Goal: Transaction & Acquisition: Purchase product/service

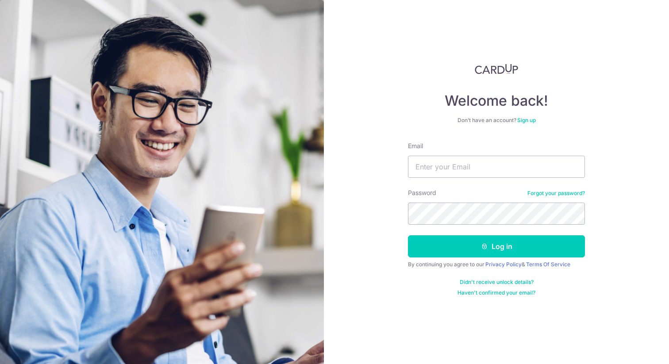
click at [446, 167] on input "Email" at bounding box center [496, 167] width 177 height 22
type input "y"
click at [0, 364] on com-1password-button at bounding box center [0, 364] width 0 height 0
type input "yufanmiao@gmail.com"
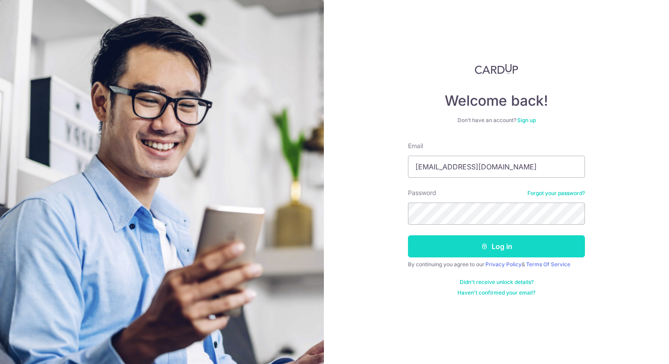
click at [468, 247] on button "Log in" at bounding box center [496, 246] width 177 height 22
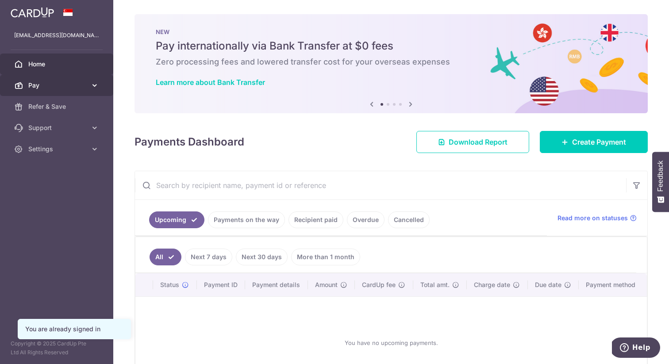
click at [90, 88] on icon at bounding box center [94, 85] width 9 height 9
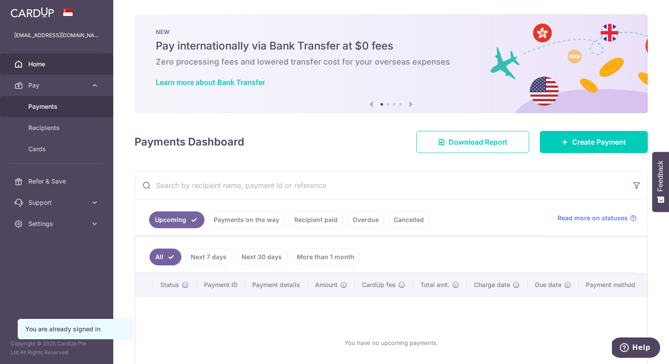
click at [69, 108] on span "Payments" at bounding box center [57, 106] width 58 height 9
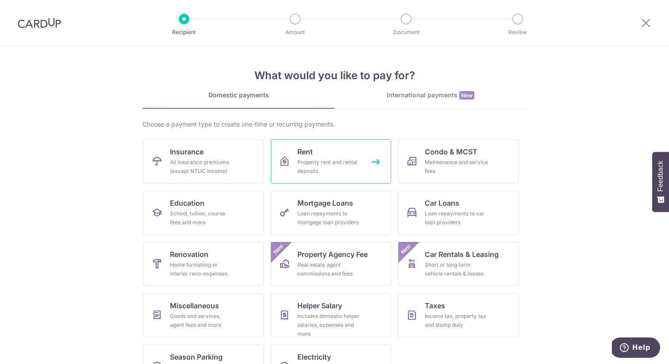
click at [330, 162] on div "Property rent and rental deposits" at bounding box center [329, 167] width 64 height 18
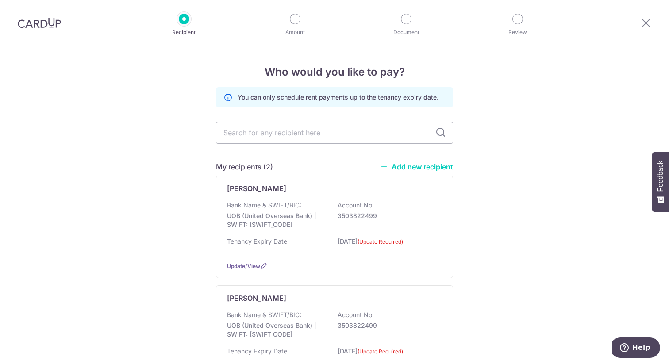
click at [411, 169] on link "Add new recipient" at bounding box center [416, 166] width 73 height 9
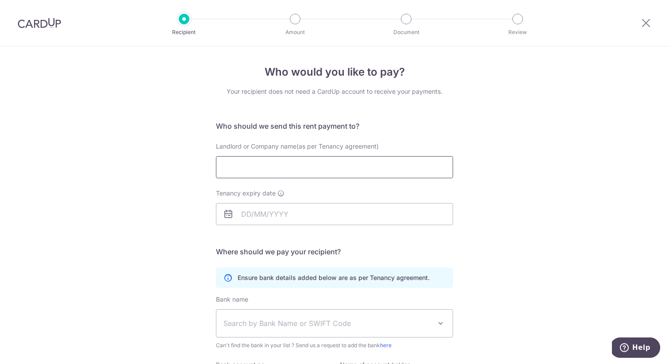
click at [313, 167] on input "Landlord or Company name(as per Tenancy agreement)" at bounding box center [334, 167] width 237 height 22
type input "Huijuan Wu"
click at [244, 213] on input "Tenancy expiry date" at bounding box center [334, 214] width 237 height 22
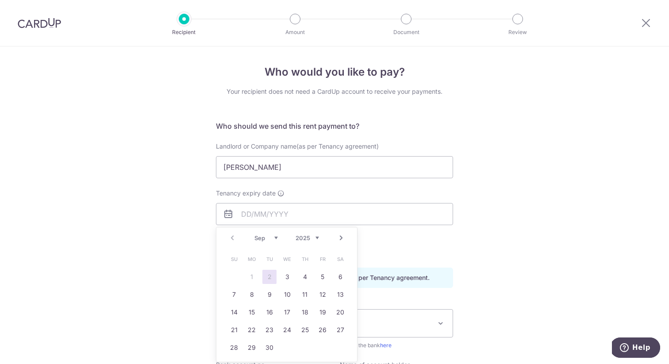
click at [343, 241] on link "Next" at bounding box center [341, 238] width 11 height 11
click at [312, 239] on select "2025 2026 2027 2028 2029 2030 2031 2032 2033 2034 2035" at bounding box center [307, 238] width 23 height 7
click at [274, 235] on select "Jan Feb Mar Apr May Jun Jul Aug Sep Oct Nov Dec" at bounding box center [265, 238] width 23 height 7
click at [303, 348] on link "31" at bounding box center [305, 348] width 14 height 14
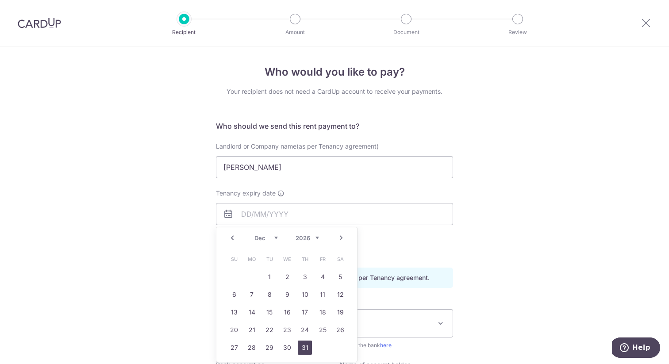
type input "31/12/2026"
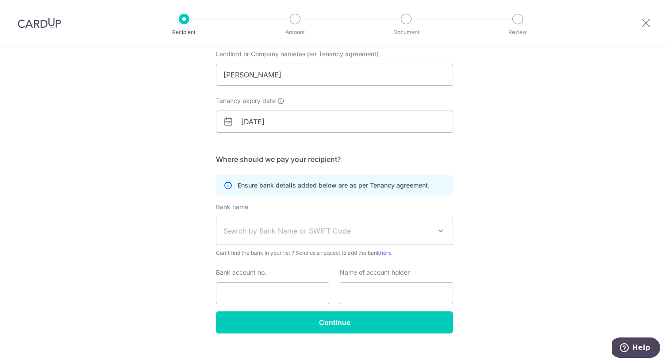
scroll to position [104, 0]
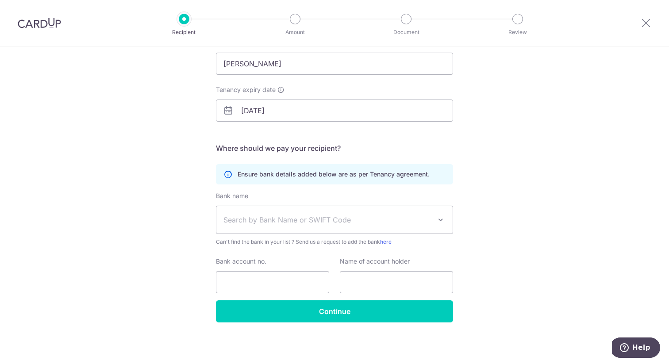
click at [428, 216] on span "Search by Bank Name or SWIFT Code" at bounding box center [327, 220] width 208 height 11
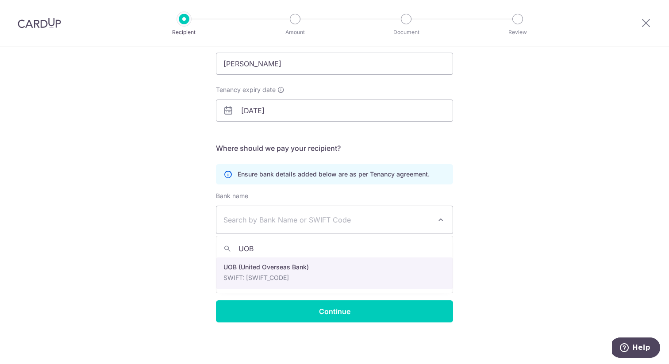
type input "UOB"
select select "18"
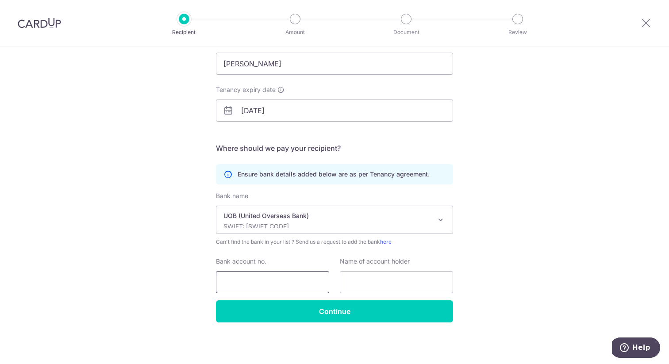
click at [271, 275] on input "Bank account no." at bounding box center [272, 282] width 113 height 22
type input "3573129391"
click at [382, 288] on input "text" at bounding box center [396, 282] width 113 height 22
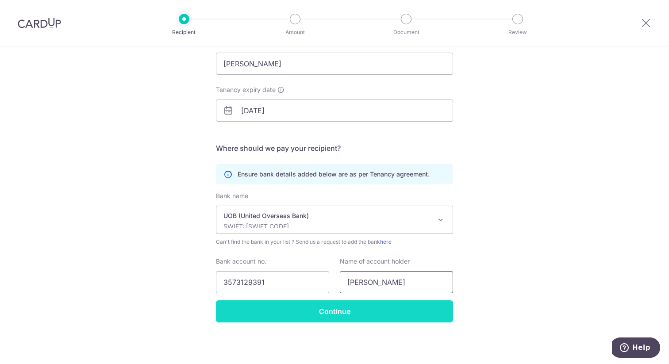
type input "Huijuan Wu"
click at [348, 315] on input "Continue" at bounding box center [334, 311] width 237 height 22
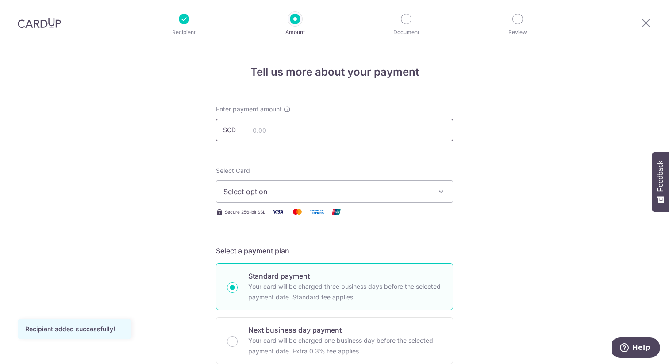
click at [318, 135] on input "text" at bounding box center [334, 130] width 237 height 22
click at [337, 196] on span "Select option" at bounding box center [326, 191] width 206 height 11
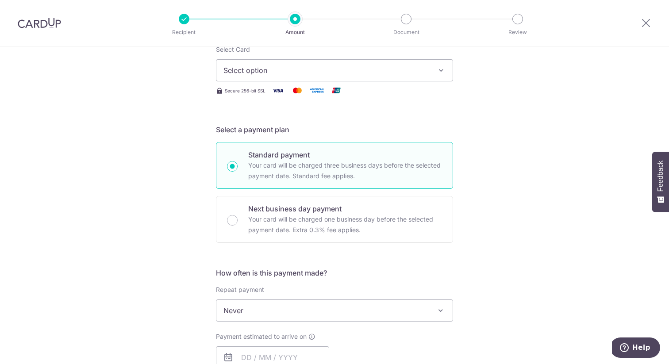
scroll to position [38, 0]
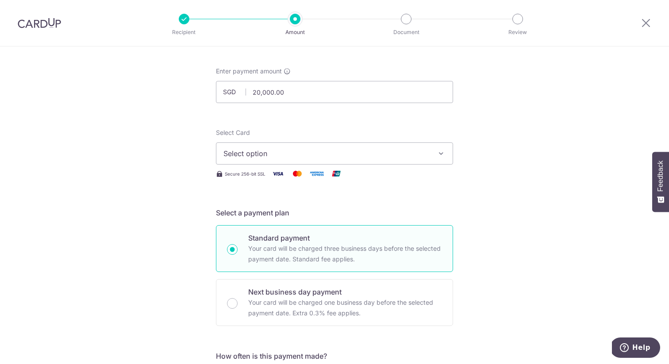
click at [342, 154] on span "Select option" at bounding box center [326, 153] width 206 height 11
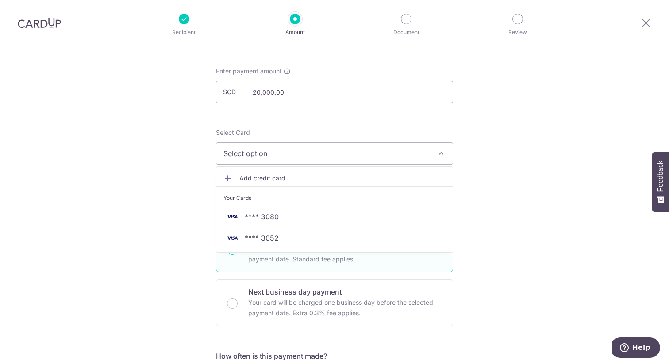
click at [342, 154] on span "Select option" at bounding box center [326, 153] width 206 height 11
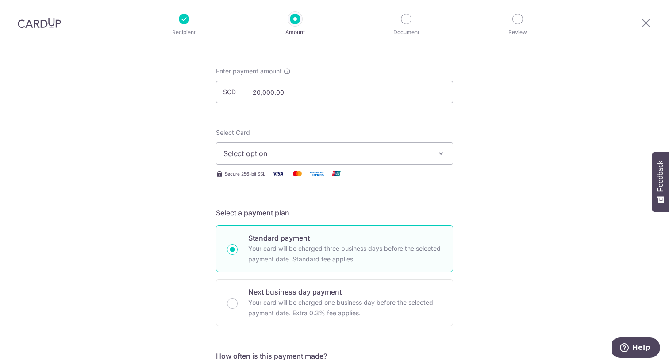
click at [342, 154] on span "Select option" at bounding box center [326, 153] width 206 height 11
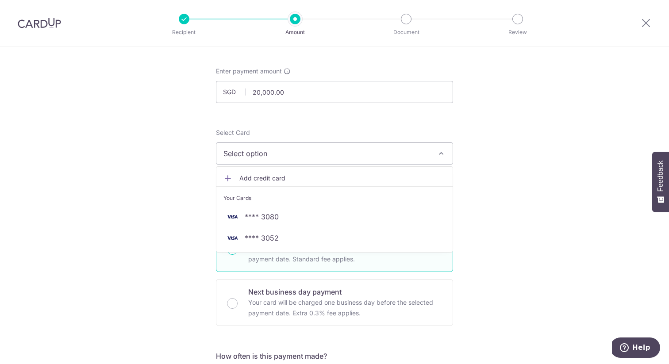
click at [315, 176] on span "Add credit card" at bounding box center [342, 178] width 206 height 9
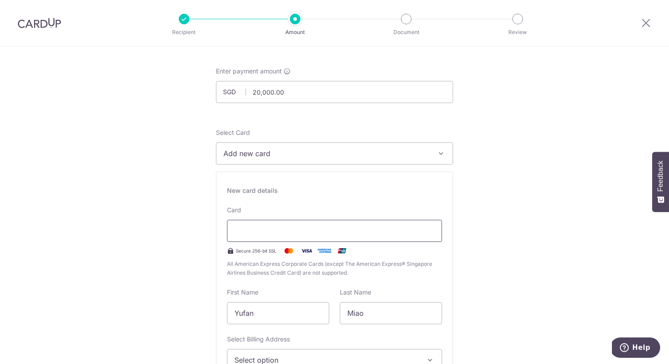
click at [311, 222] on div at bounding box center [334, 231] width 215 height 22
click at [363, 88] on input "20,000.00" at bounding box center [334, 92] width 237 height 22
click at [365, 150] on span "Add new card" at bounding box center [326, 153] width 206 height 11
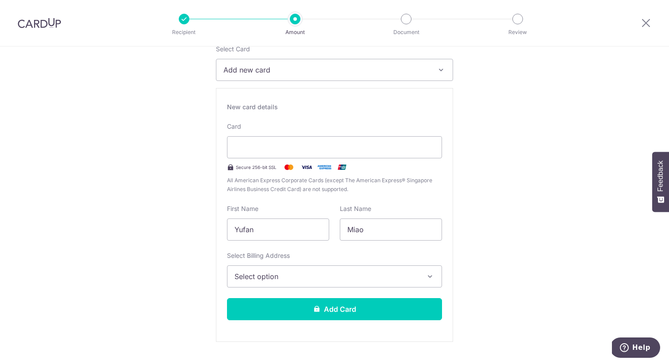
scroll to position [142, 0]
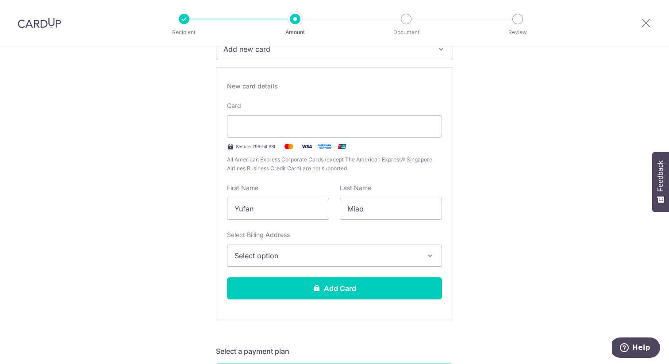
click at [341, 262] on button "Select option" at bounding box center [334, 256] width 215 height 22
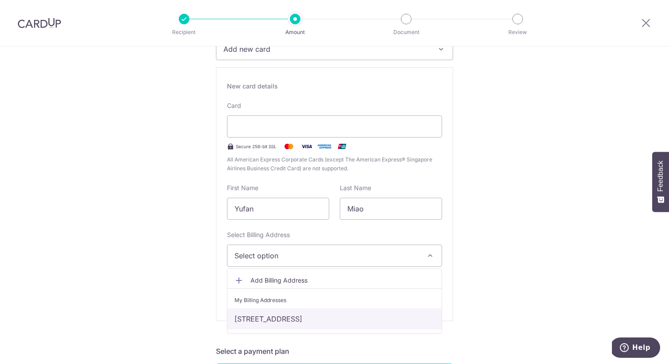
click at [328, 321] on link "#22-26, 23 Marina Way, Singapore, Singapore-018979" at bounding box center [334, 318] width 214 height 21
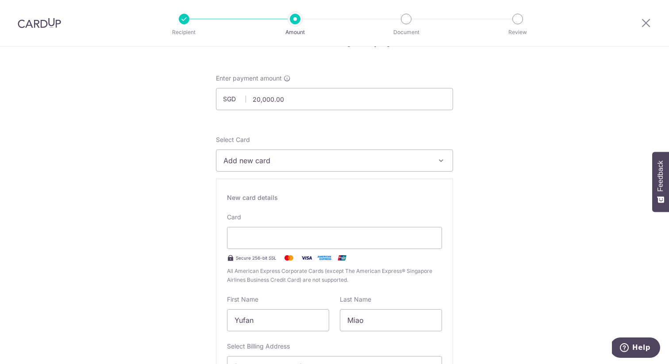
scroll to position [0, 0]
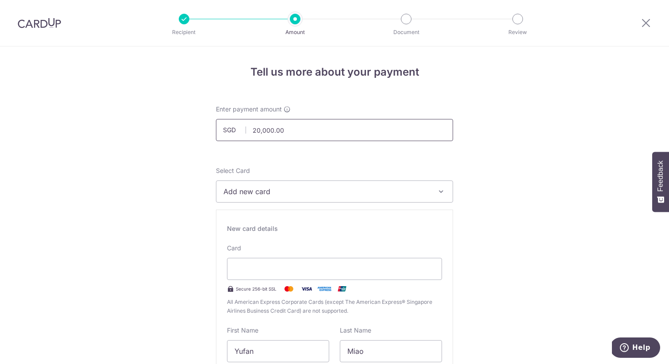
click at [285, 134] on input "20,000.00" at bounding box center [334, 130] width 237 height 22
type input "20,000.00"
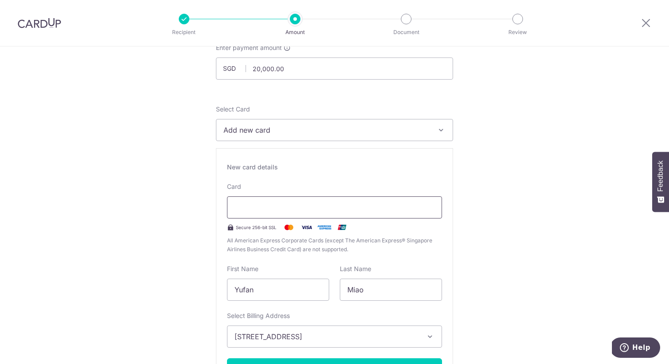
scroll to position [78, 0]
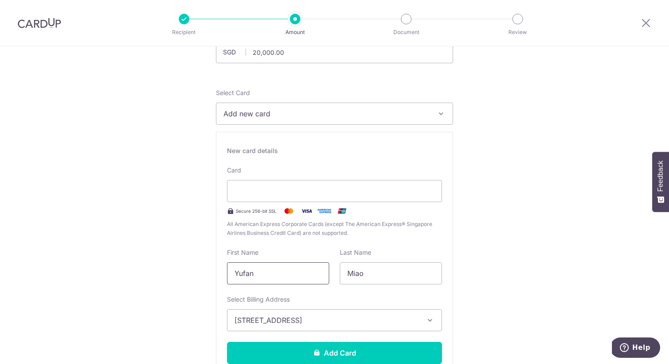
click at [285, 275] on input "Yufan" at bounding box center [278, 273] width 102 height 22
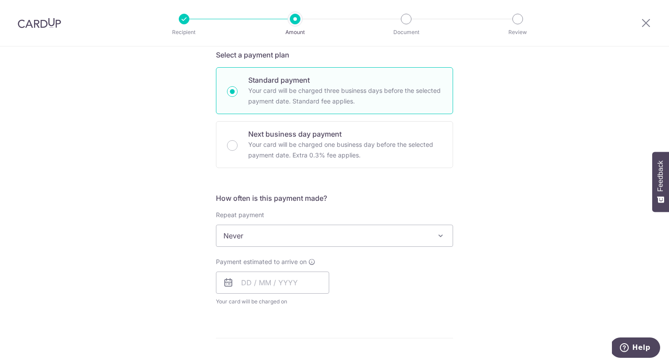
scroll to position [455, 0]
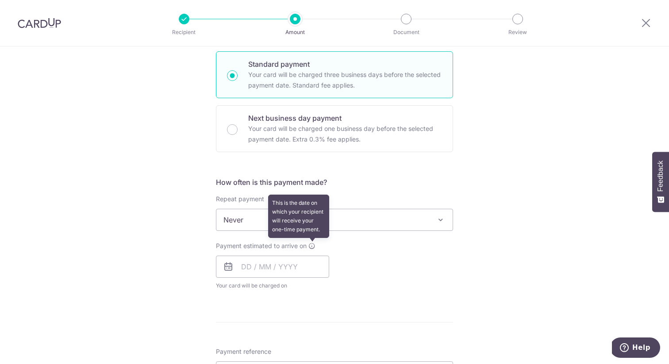
click at [311, 245] on icon at bounding box center [311, 245] width 7 height 7
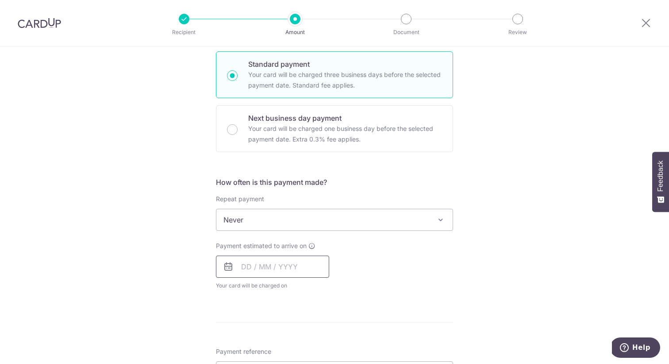
click at [250, 271] on input "text" at bounding box center [272, 267] width 113 height 22
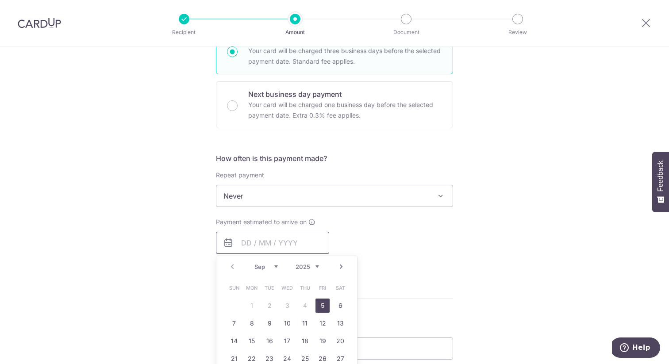
scroll to position [480, 0]
click at [404, 221] on div "Payment estimated to arrive on Prev Next Sep Oct Nov Dec 2025 2026 2027 2028 20…" at bounding box center [335, 241] width 248 height 49
click at [244, 242] on input "text" at bounding box center [272, 242] width 113 height 22
click at [426, 239] on div "Payment estimated to arrive on Prev Next Sep Oct Nov Dec 2025 2026 2027 2028 20…" at bounding box center [335, 241] width 248 height 49
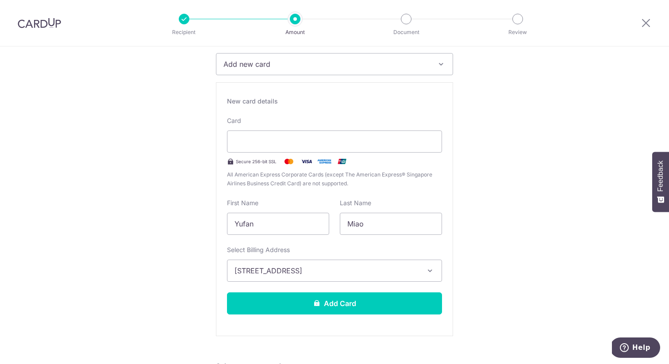
scroll to position [0, 0]
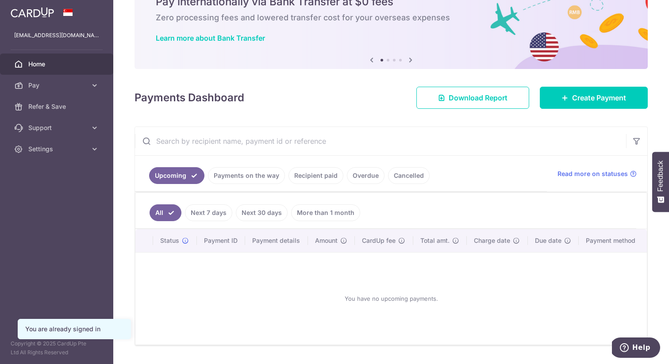
scroll to position [68, 0]
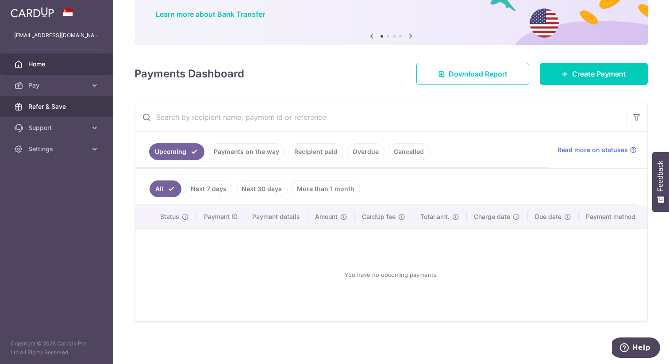
click at [63, 102] on span "Refer & Save" at bounding box center [57, 106] width 58 height 9
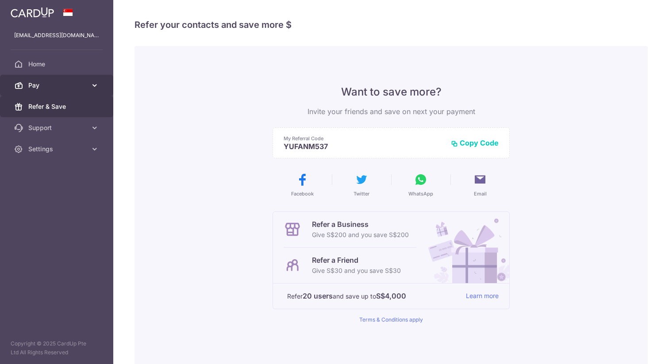
click at [78, 88] on span "Pay" at bounding box center [57, 85] width 58 height 9
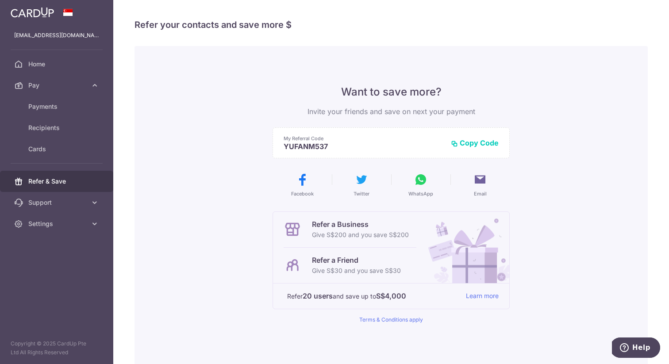
click at [56, 184] on span "Refer & Save" at bounding box center [57, 181] width 58 height 9
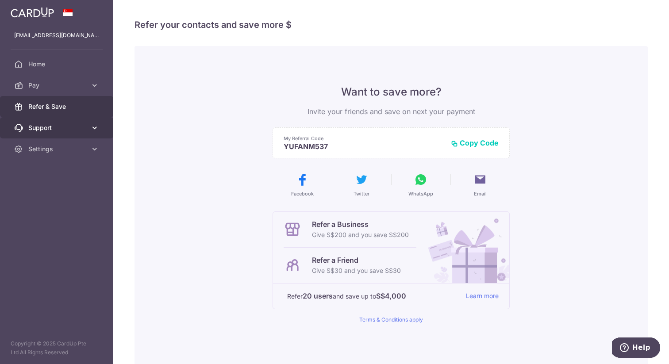
click at [62, 125] on span "Support" at bounding box center [57, 127] width 58 height 9
click at [70, 112] on link "Refer & Save" at bounding box center [56, 106] width 113 height 21
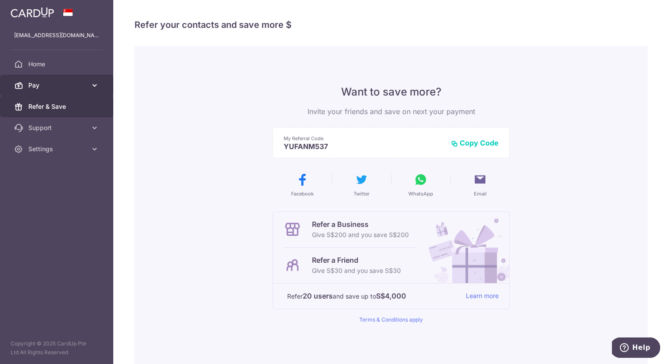
click at [77, 82] on span "Pay" at bounding box center [57, 85] width 58 height 9
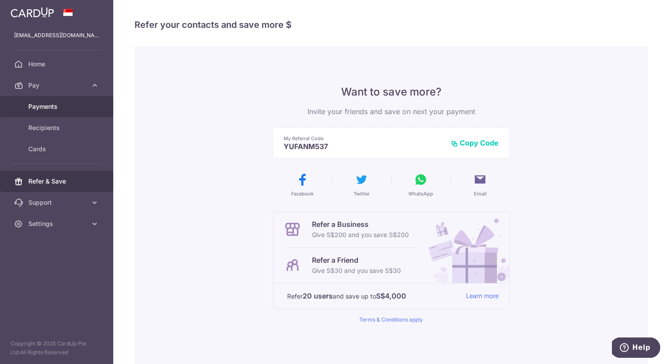
click at [68, 111] on span "Payments" at bounding box center [57, 106] width 58 height 9
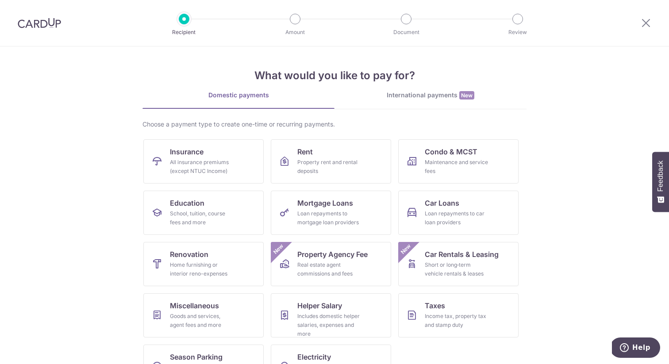
click at [573, 119] on section "What would you like to pay for? Domestic payments International payments New Ch…" at bounding box center [334, 205] width 669 height 318
